Goal: Use online tool/utility: Utilize a website feature to perform a specific function

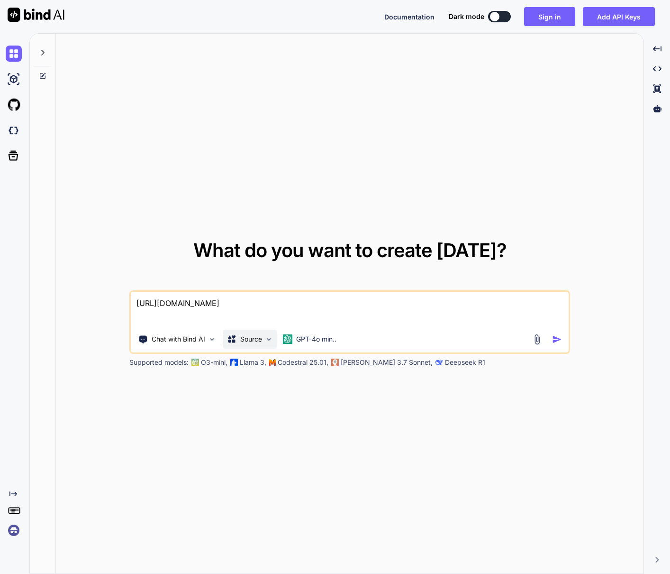
click at [262, 341] on p "Source" at bounding box center [251, 338] width 22 height 9
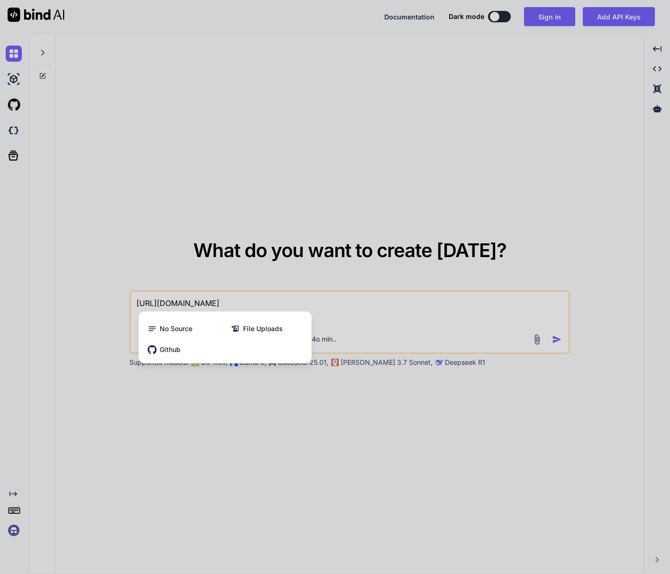
click at [402, 281] on div at bounding box center [335, 287] width 670 height 574
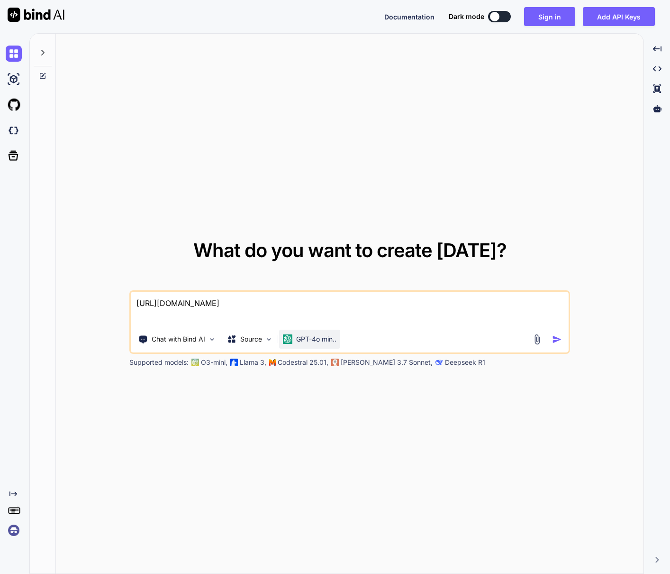
click at [330, 342] on p "GPT-4o min.." at bounding box center [316, 338] width 40 height 9
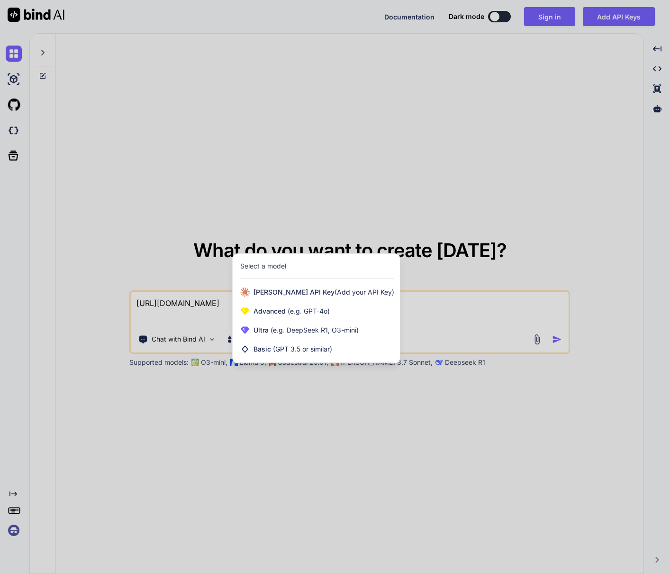
click at [598, 76] on div at bounding box center [335, 287] width 670 height 574
type textarea "x"
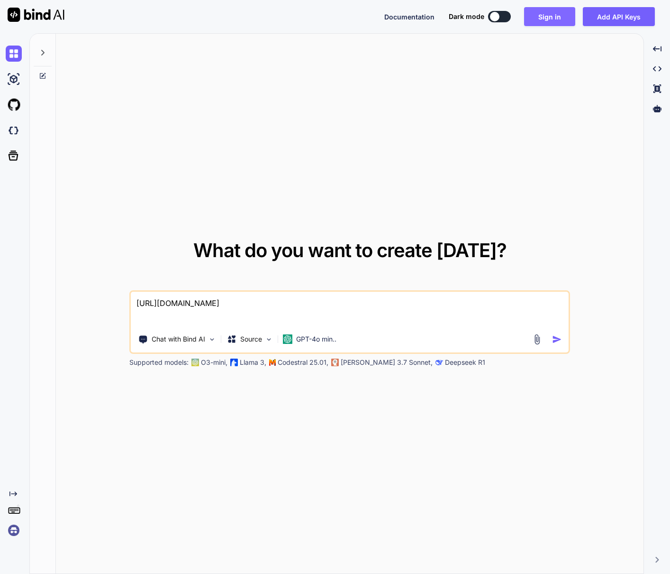
click at [539, 16] on button "Sign in" at bounding box center [549, 16] width 51 height 19
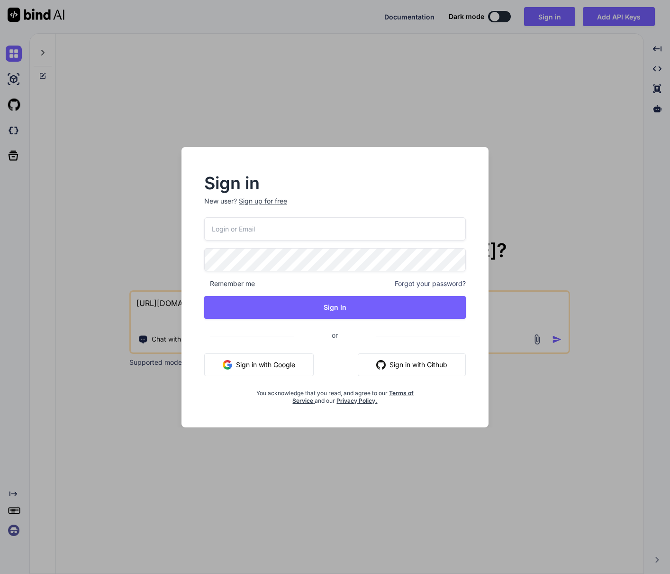
click at [355, 219] on input "email" at bounding box center [335, 228] width 262 height 23
type input "[EMAIL_ADDRESS][DOMAIN_NAME]"
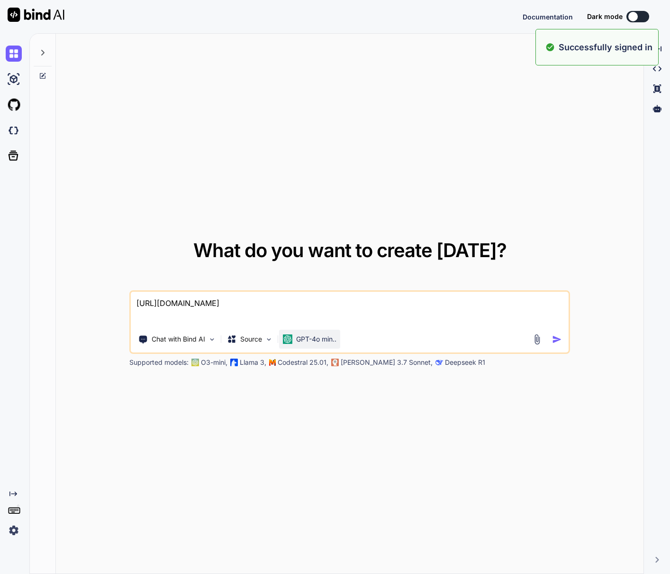
click at [305, 339] on p "GPT-4o min.." at bounding box center [316, 338] width 40 height 9
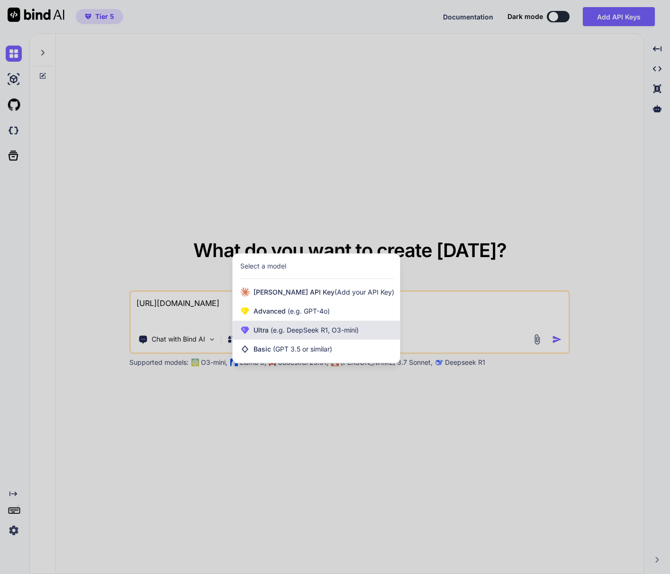
click at [305, 323] on div "Ultra (e.g. DeepSeek R1, O3-mini)" at bounding box center [316, 329] width 167 height 19
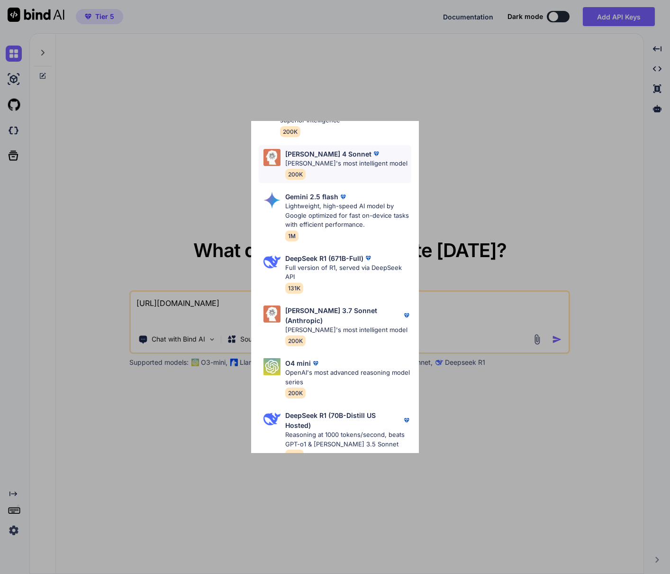
scroll to position [146, 0]
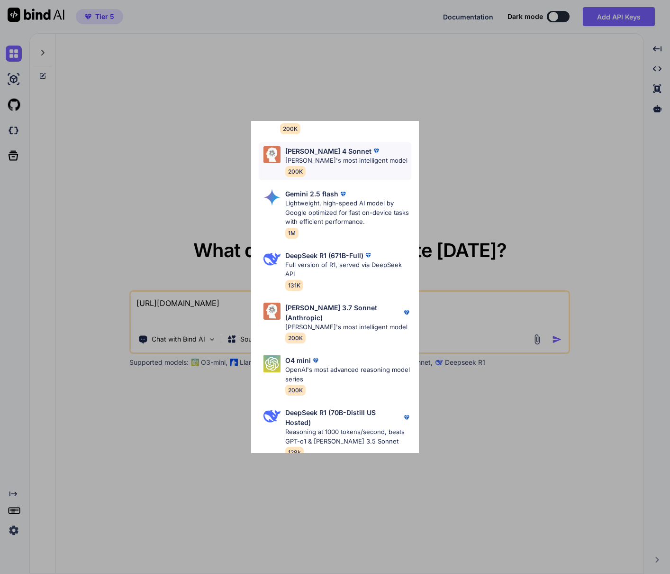
click at [322, 170] on div "[PERSON_NAME] 4 Sonnet [PERSON_NAME]'s most intelligent model 200K" at bounding box center [346, 161] width 122 height 31
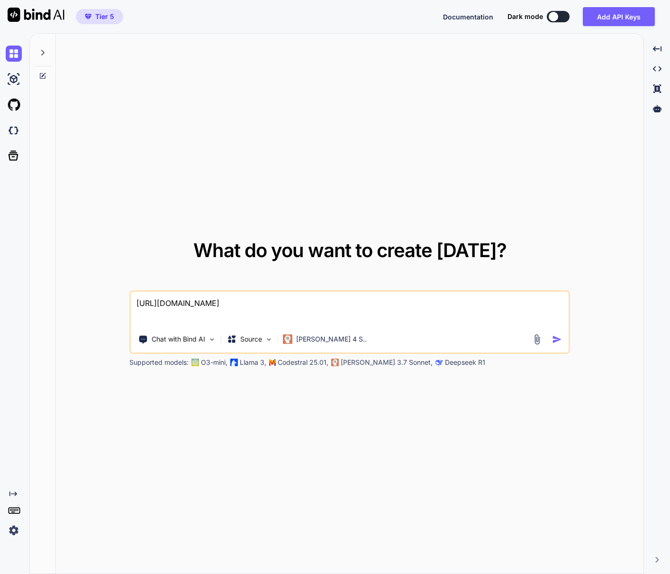
click at [306, 352] on div "[URL][DOMAIN_NAME] Chat with Bind AI Source [PERSON_NAME] 4 S.." at bounding box center [349, 322] width 441 height 64
click at [306, 333] on div "[PERSON_NAME] 4 S.." at bounding box center [325, 338] width 92 height 19
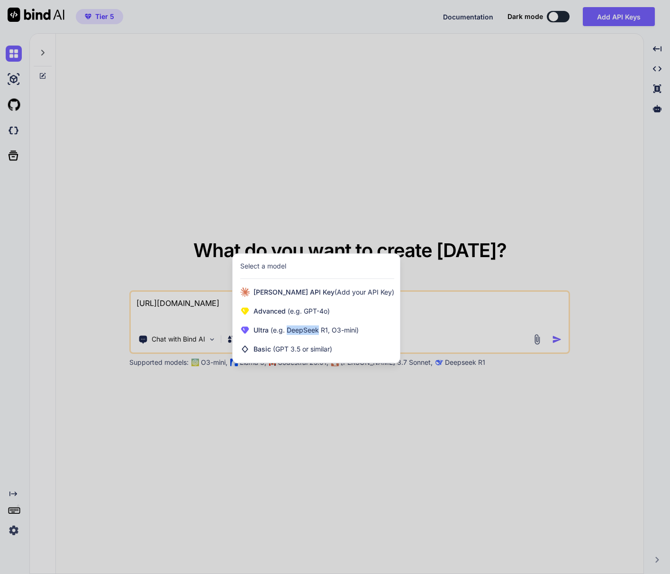
click at [306, 333] on span "Ultra (e.g. DeepSeek R1, O3-mini)" at bounding box center [306, 329] width 105 height 9
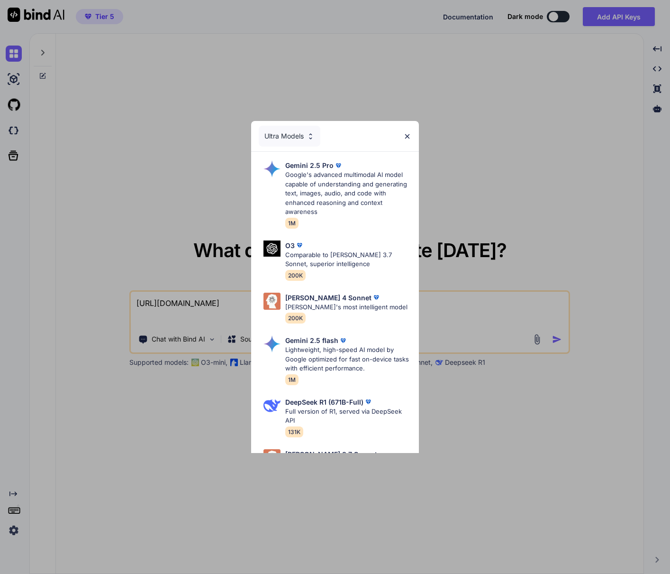
click at [597, 459] on div "Ultra Models Gemini 2.5 Pro Google's advanced multimodal AI model capable of un…" at bounding box center [335, 287] width 670 height 574
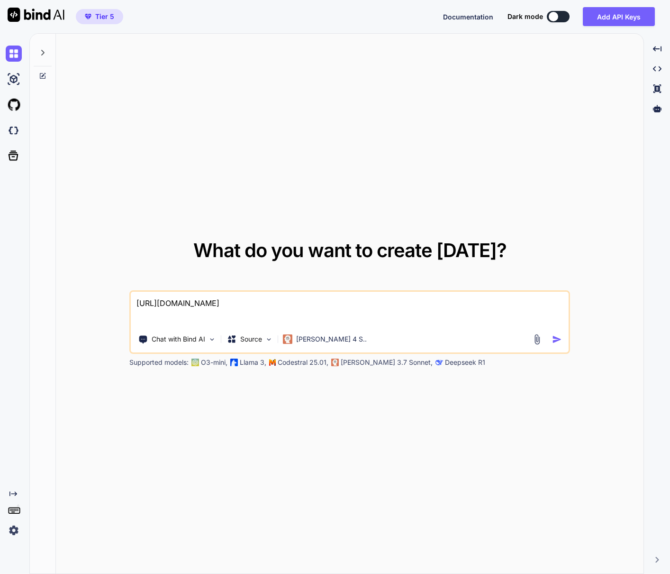
click at [404, 314] on textarea "[URL][DOMAIN_NAME]" at bounding box center [350, 309] width 438 height 35
type textarea "x"
type textarea "[URL][DOMAIN_NAME]"
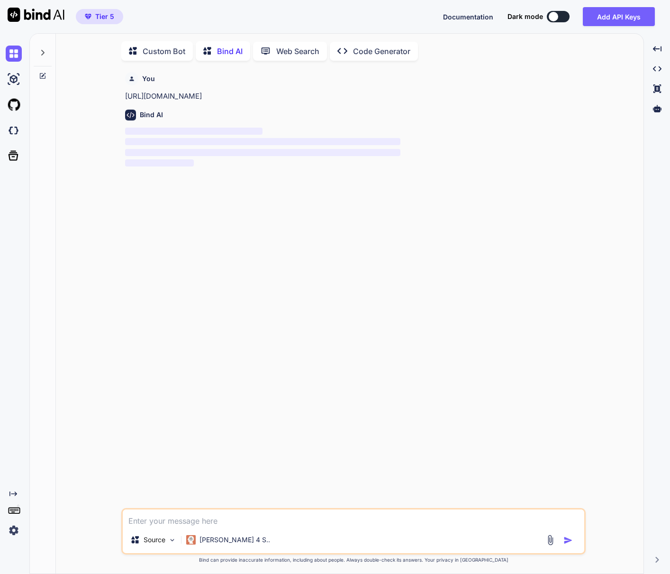
scroll to position [4, 0]
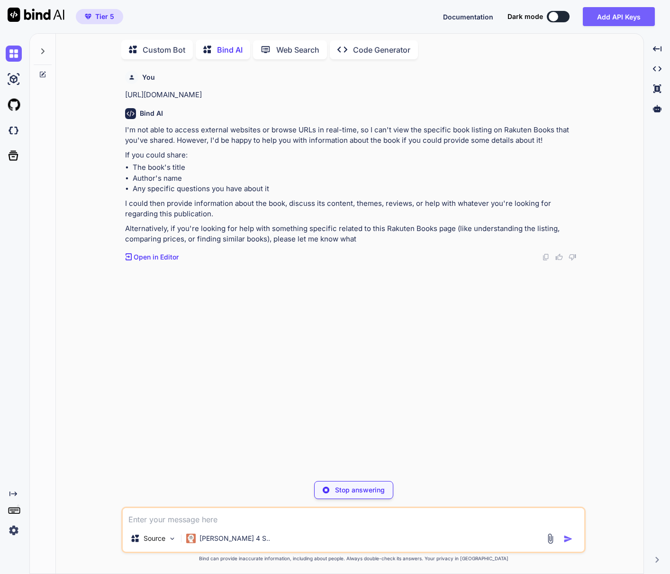
type textarea "x"
click at [299, 359] on div "You [URL][DOMAIN_NAME] Bind AI I'm not able to access external websites or brow…" at bounding box center [354, 286] width 463 height 439
